Goal: Transaction & Acquisition: Purchase product/service

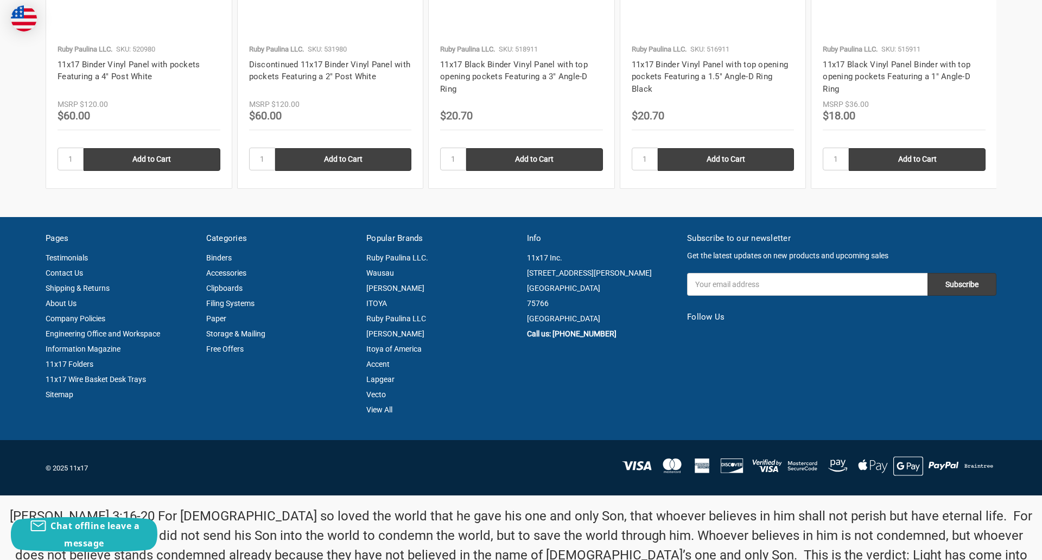
scroll to position [1468, 0]
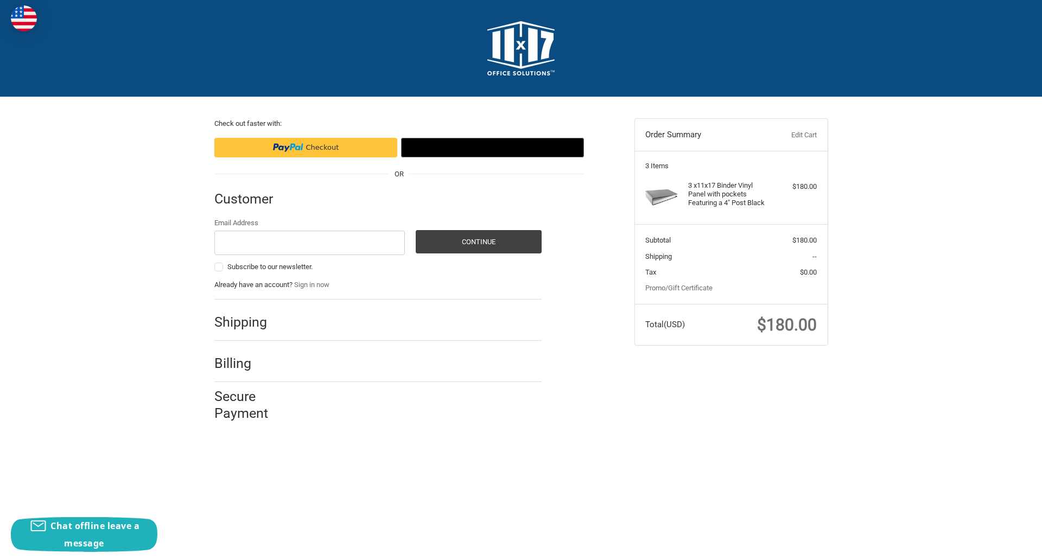
click at [309, 242] on input "Email Address" at bounding box center [309, 243] width 191 height 24
type input "reflectiz@bigcommerce.com"
click at [478, 241] on button "Continue" at bounding box center [479, 241] width 126 height 23
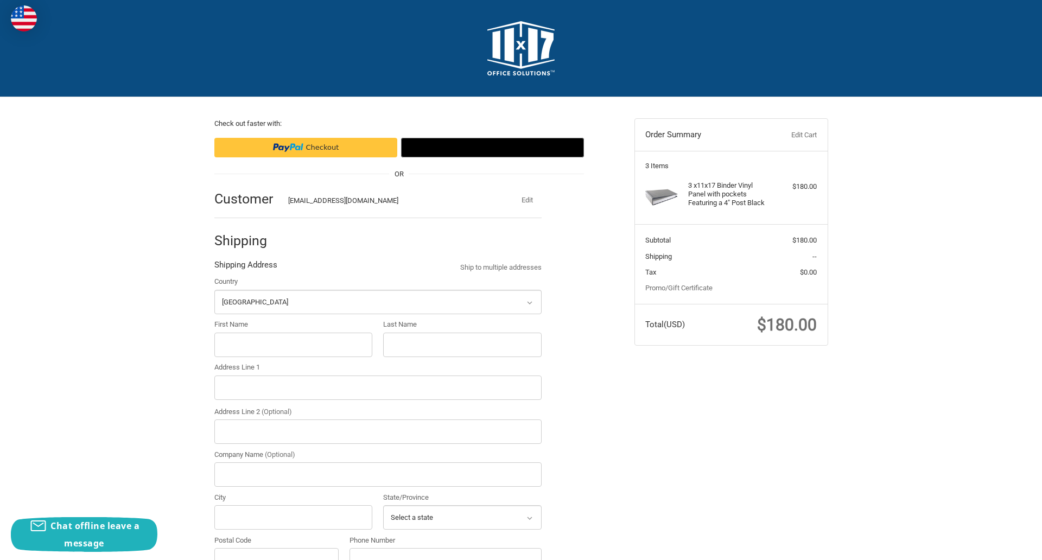
select select "US"
click at [293, 344] on input "First Name" at bounding box center [293, 345] width 158 height 24
type input "reflectiz"
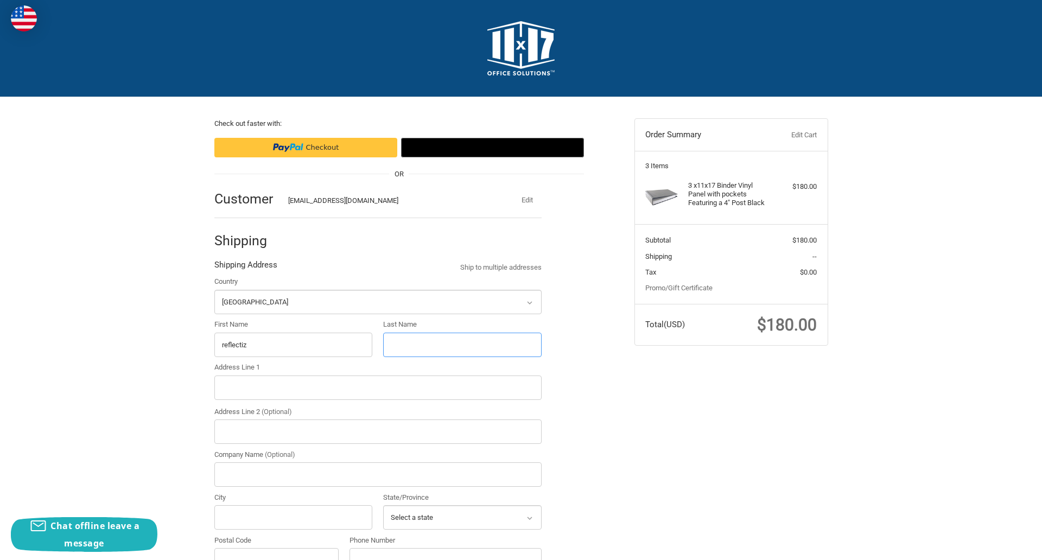
click at [462, 344] on input "Last Name" at bounding box center [462, 345] width 158 height 24
type input "bigcommerce"
click at [276, 548] on input "Postal Code" at bounding box center [276, 560] width 125 height 24
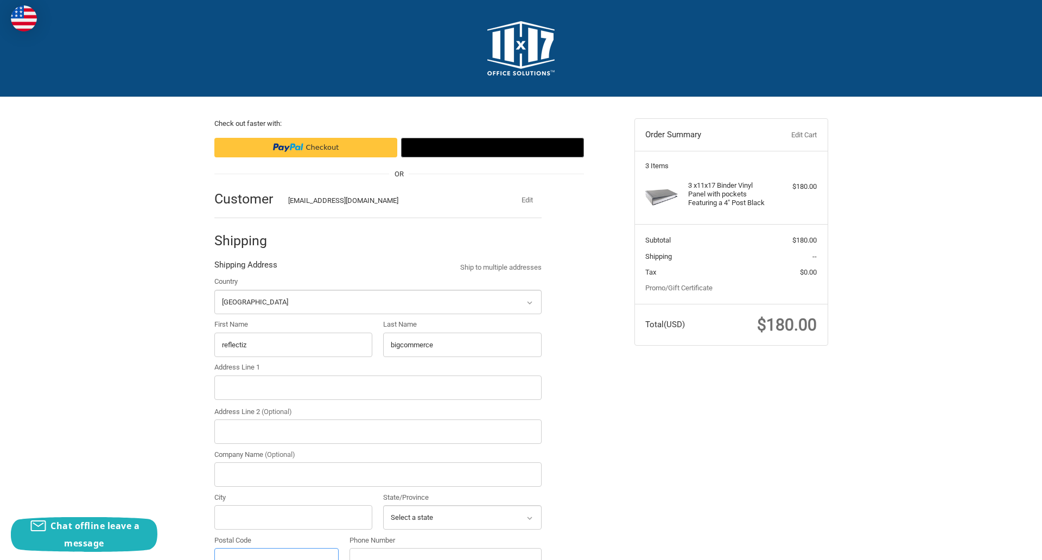
click at [276, 548] on input "Postal Code" at bounding box center [276, 560] width 125 height 24
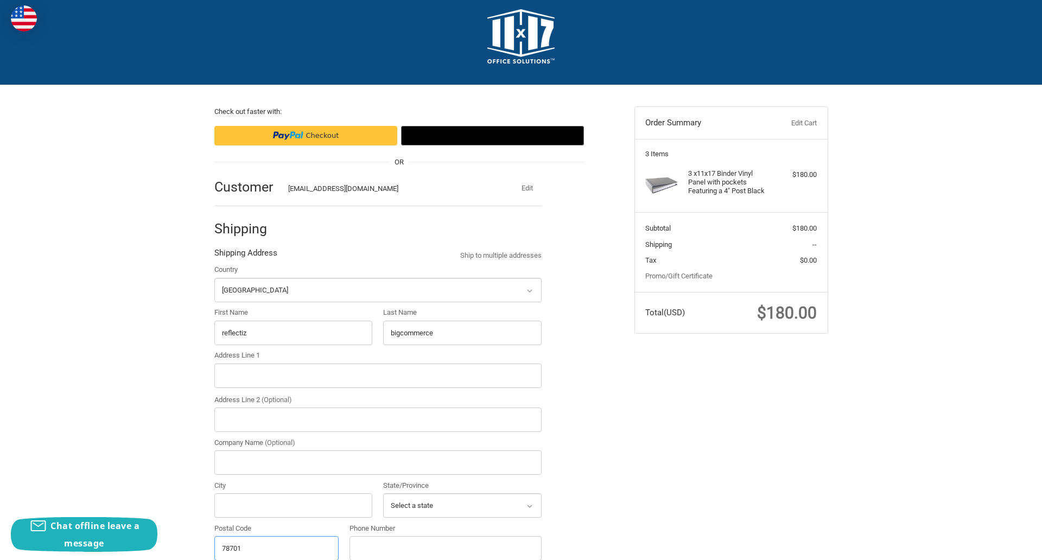
click at [276, 547] on input "78701" at bounding box center [276, 548] width 125 height 24
type input "78701"
click at [378, 375] on input "Address Line 1" at bounding box center [377, 375] width 327 height 24
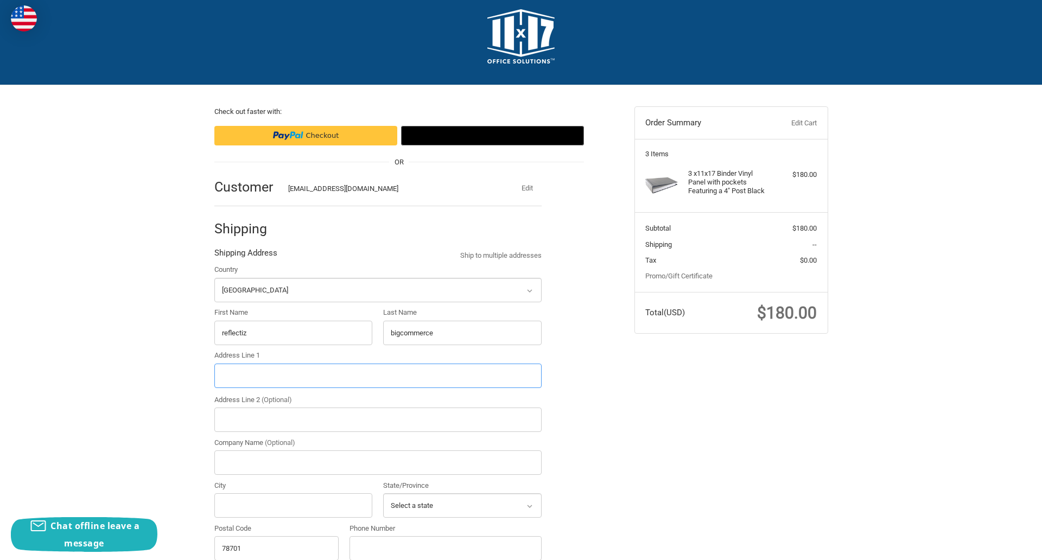
click at [378, 375] on input "Address Line 1" at bounding box center [377, 375] width 327 height 24
type input "11305 4 Points Dr Building 2, Suite 100"
click at [245, 256] on legend "Shipping Address" at bounding box center [245, 255] width 63 height 17
click at [276, 547] on input "78701" at bounding box center [276, 548] width 125 height 24
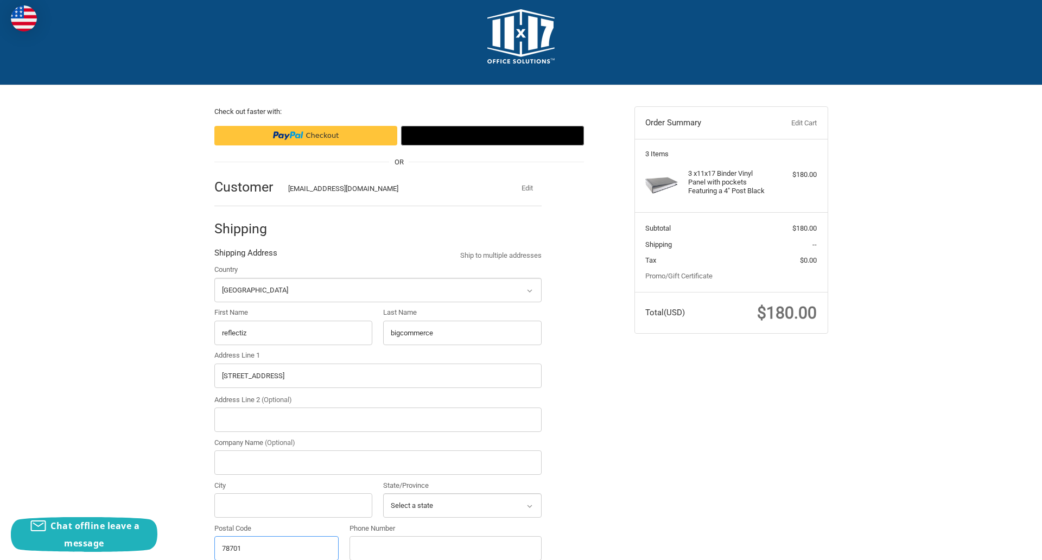
click at [276, 547] on input "78701" at bounding box center [276, 548] width 125 height 24
type input "78701"
select select "[GEOGRAPHIC_DATA]"
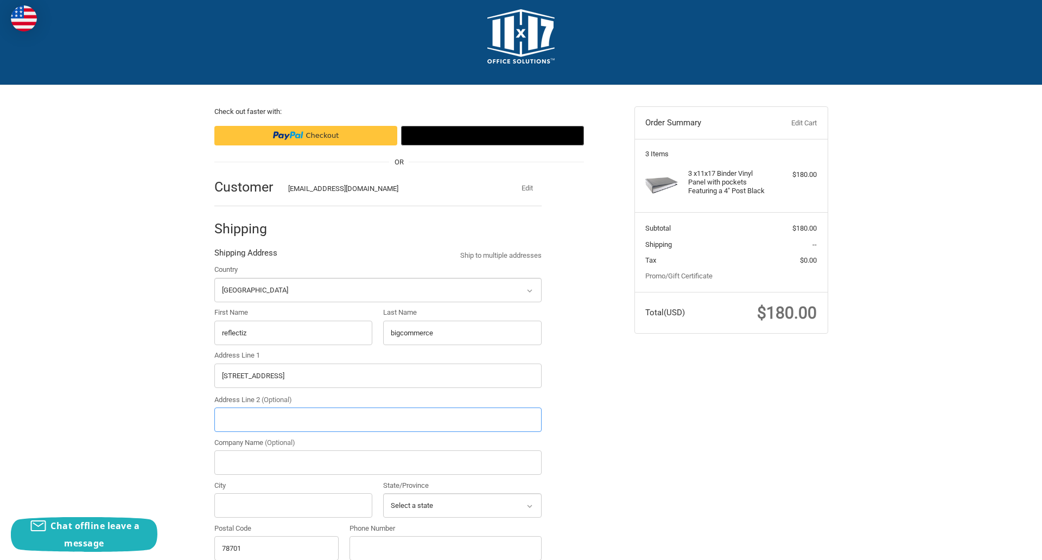
click at [378, 419] on input "Address Line 2 (Optional)" at bounding box center [377, 419] width 327 height 24
type input "2"
click at [293, 505] on input "City" at bounding box center [293, 505] width 158 height 24
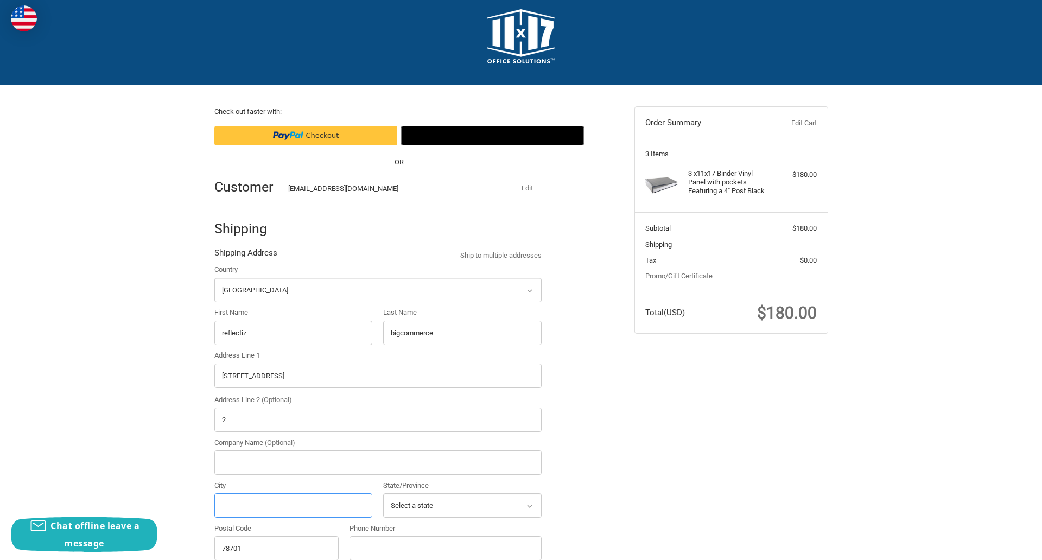
click at [293, 505] on input "City" at bounding box center [293, 505] width 158 height 24
click at [293, 505] on input "Austin" at bounding box center [293, 505] width 158 height 24
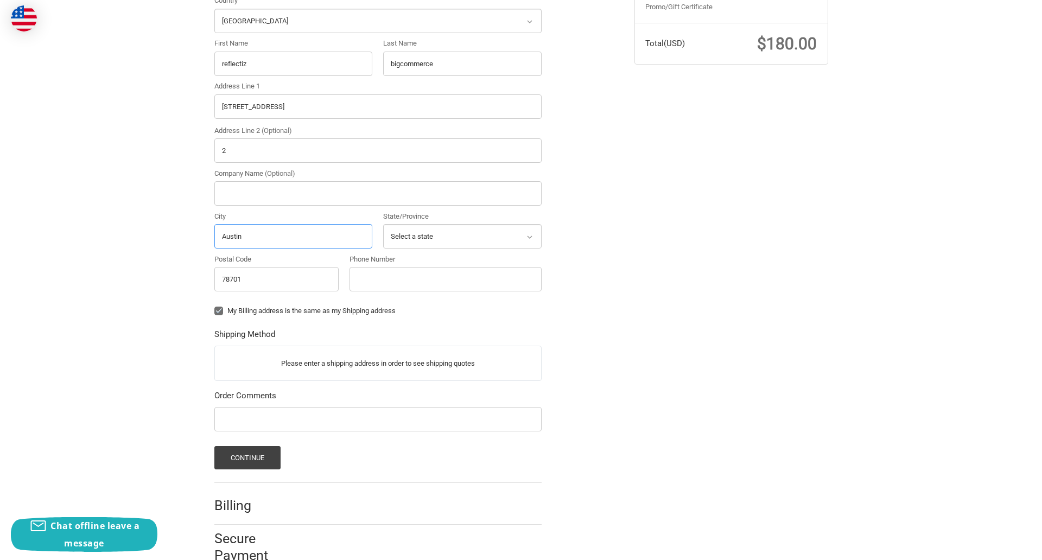
scroll to position [308, 0]
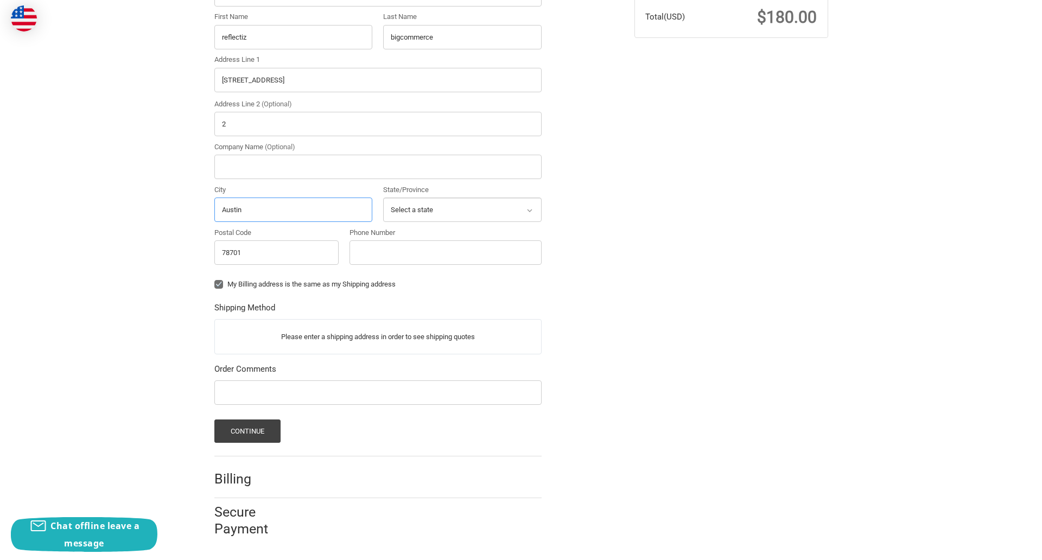
type input "Austin"
click at [445, 252] on input "Phone Number" at bounding box center [445, 252] width 192 height 24
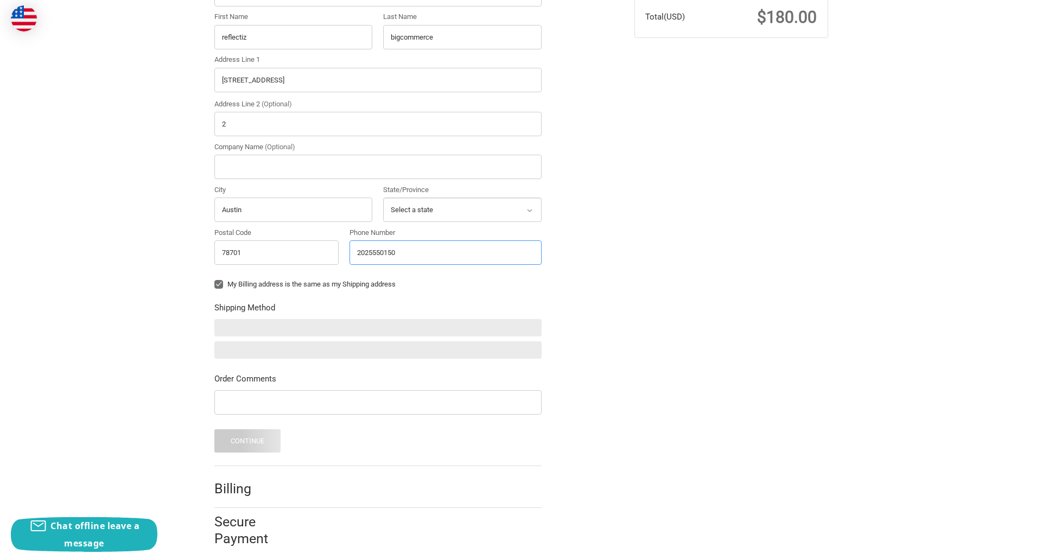
type input "2025550150"
click at [378, 167] on input "Company Name (Optional)" at bounding box center [377, 167] width 327 height 24
type input "bigcommerce"
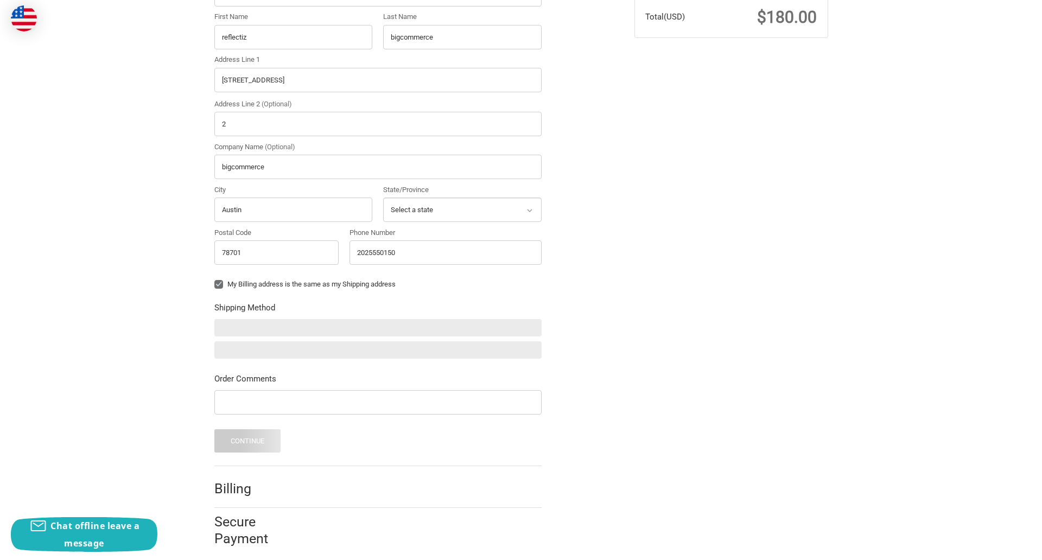
click at [214, 292] on form "Country Select a country Afghanistan Åland Islands Albania Algeria American Sam…" at bounding box center [377, 211] width 327 height 484
click at [214, 416] on form "Country Select a country Afghanistan Åland Islands Albania Algeria American Sam…" at bounding box center [377, 211] width 327 height 484
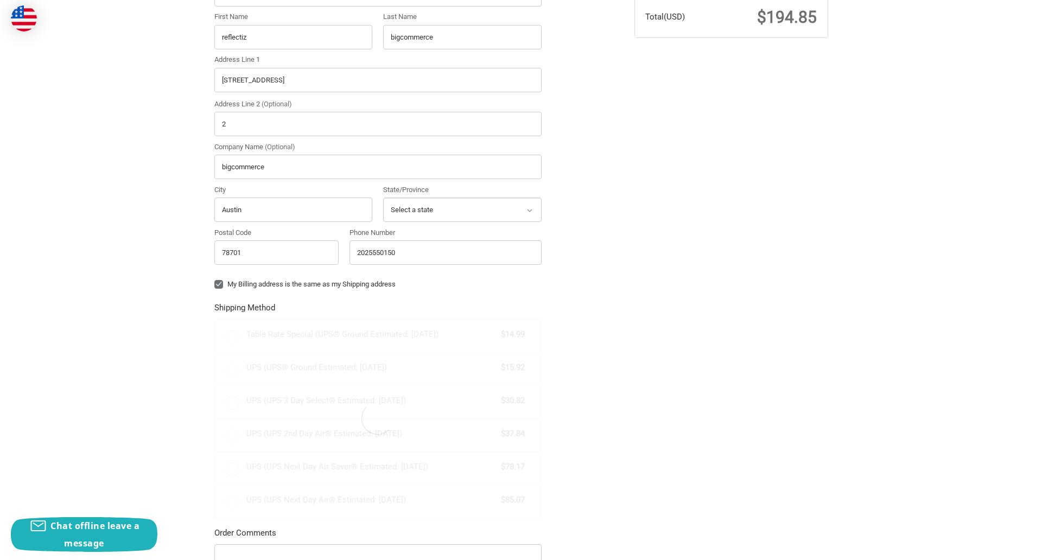
radio input "true"
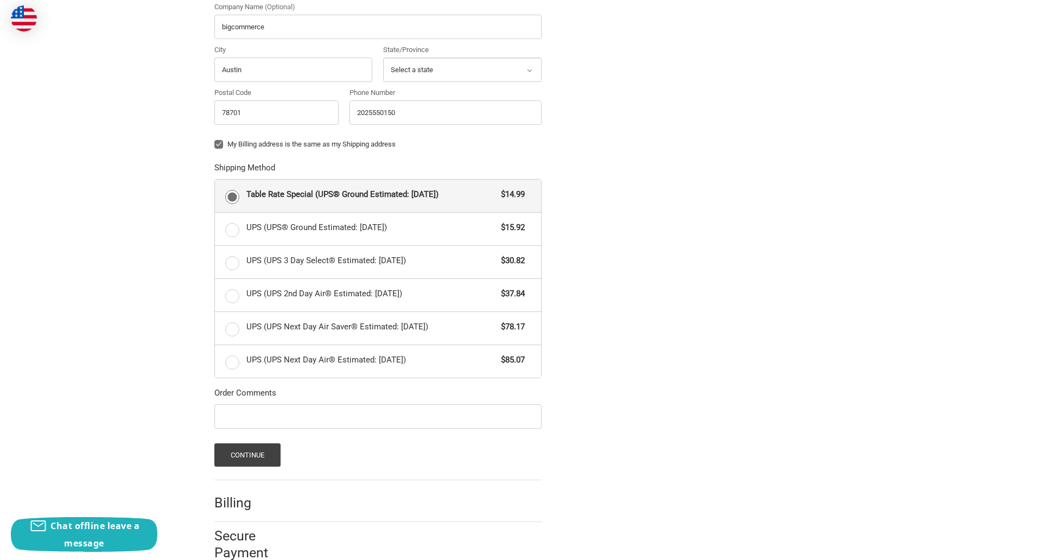
scroll to position [471, 0]
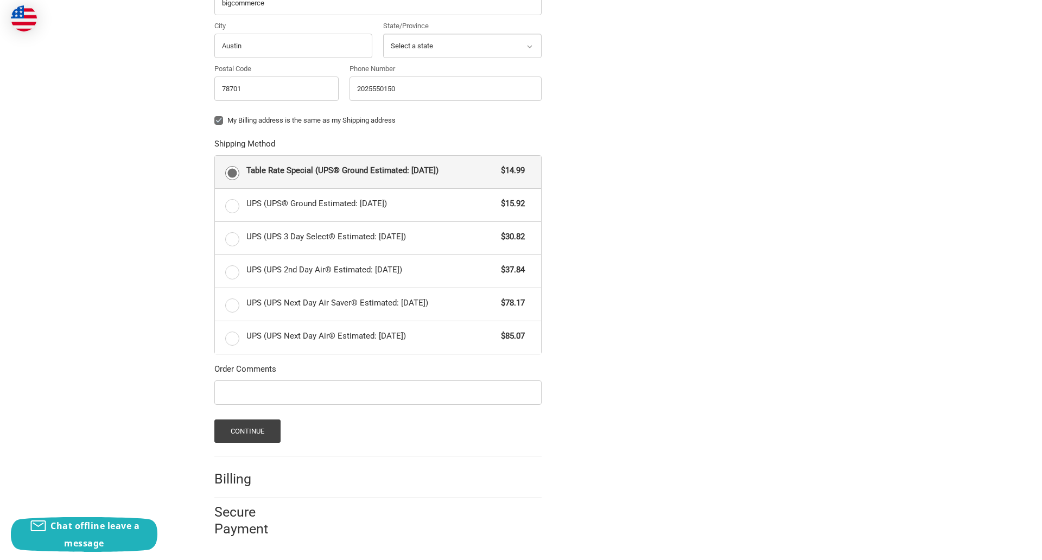
click at [378, 171] on span "Table Rate Special (UPS® Ground Estimated: Fri, Oct 10)" at bounding box center [371, 170] width 250 height 12
click at [215, 156] on input "Table Rate Special (UPS® Ground Estimated: Fri, Oct 10) $14.99" at bounding box center [215, 156] width 1 height 1
click at [247, 431] on button "Continue" at bounding box center [247, 430] width 67 height 23
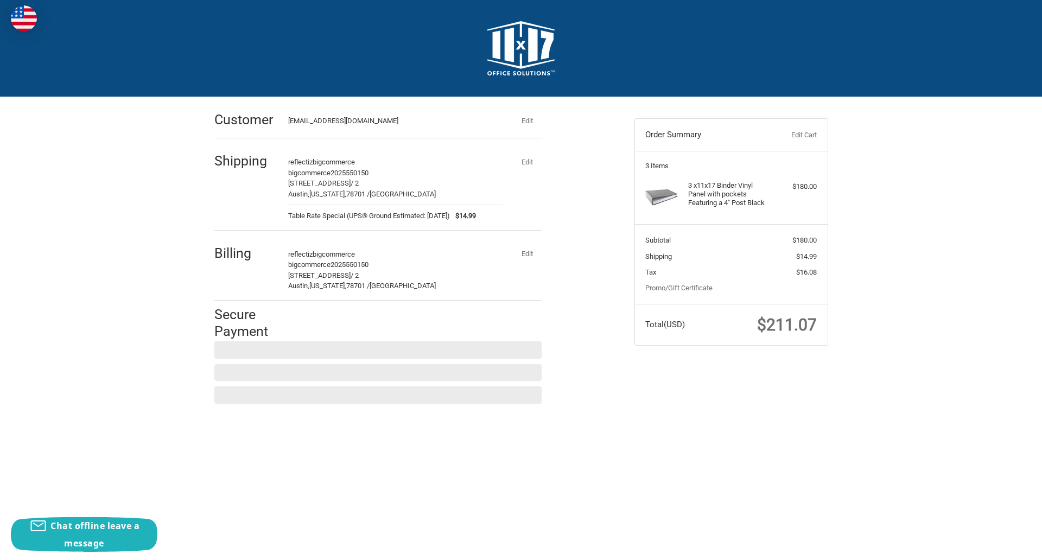
scroll to position [0, 0]
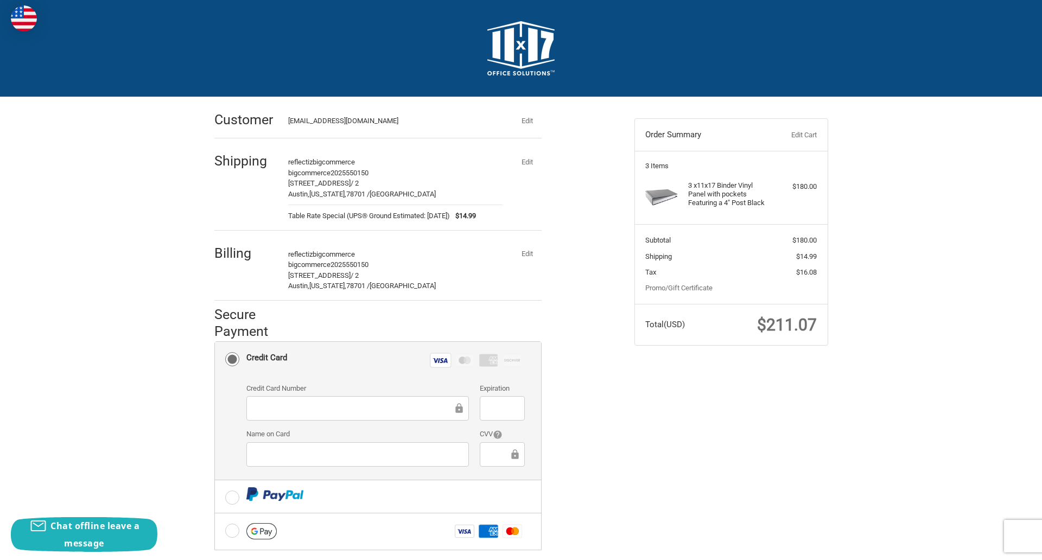
checkbox input "true"
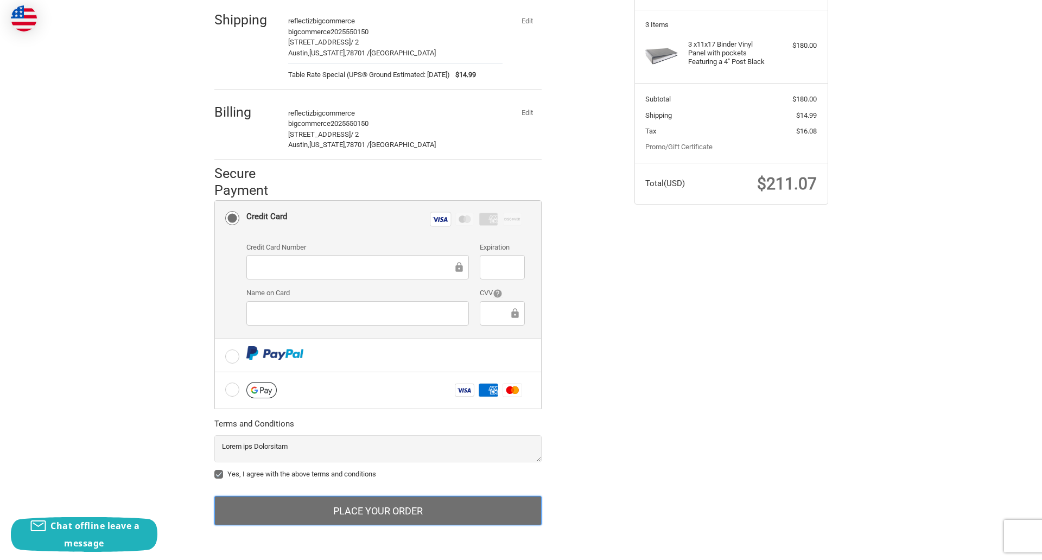
click at [378, 510] on button "Place Your Order" at bounding box center [377, 510] width 327 height 29
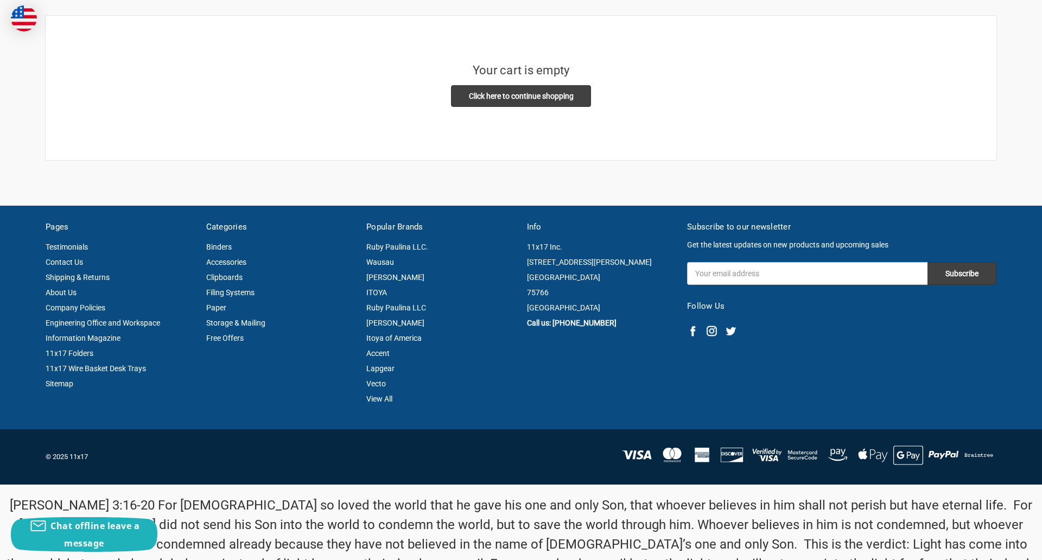
scroll to position [252, 0]
